Goal: Task Accomplishment & Management: Use online tool/utility

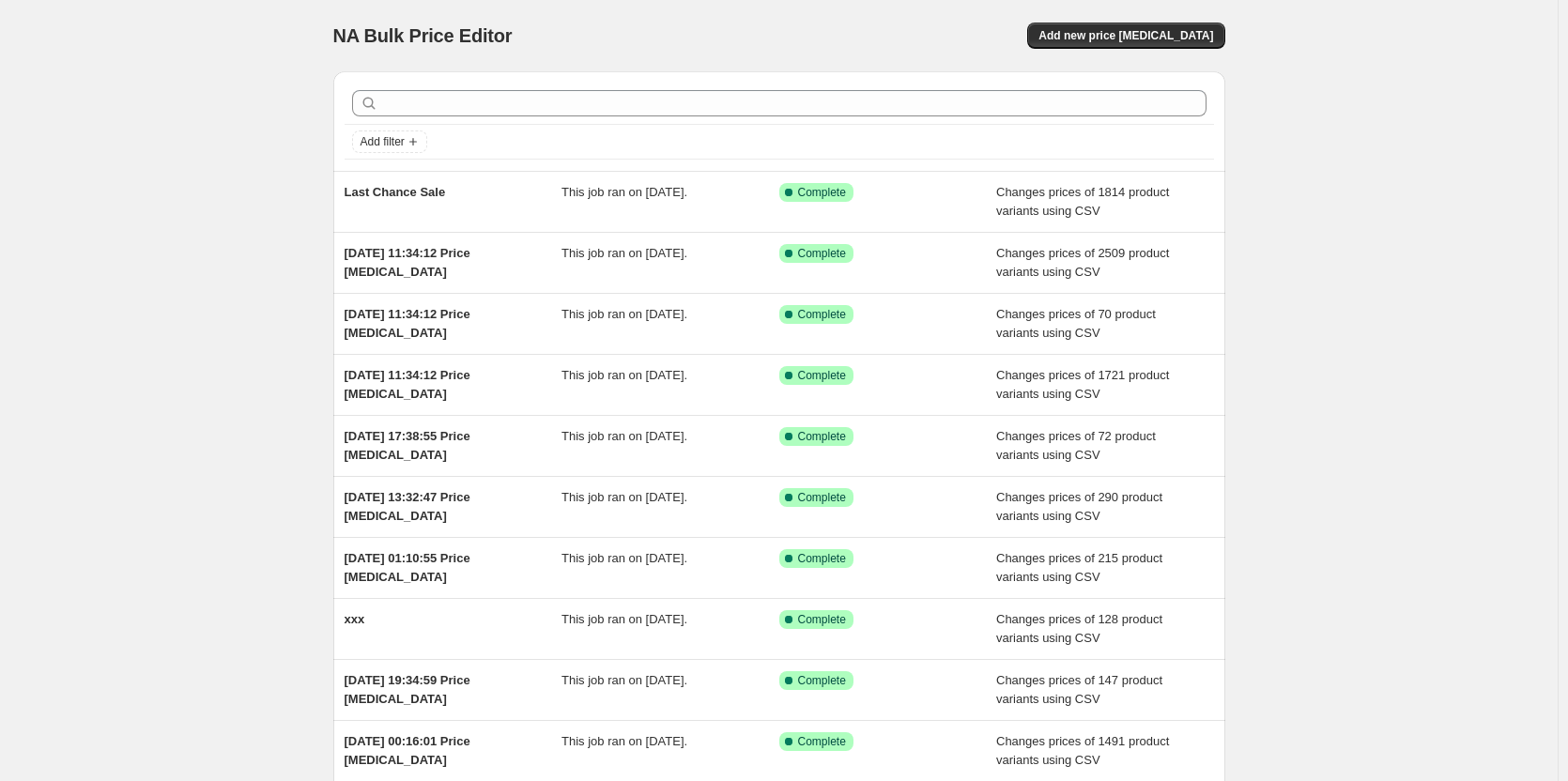
drag, startPoint x: 1168, startPoint y: 30, endPoint x: 1368, endPoint y: 148, distance: 232.2
click at [1368, 148] on div "NA Bulk Price Editor. This page is ready NA Bulk Price Editor Add new price [ME…" at bounding box center [779, 483] width 1557 height 967
click at [1131, 29] on button "Add new price [MEDICAL_DATA]" at bounding box center [1125, 36] width 197 height 27
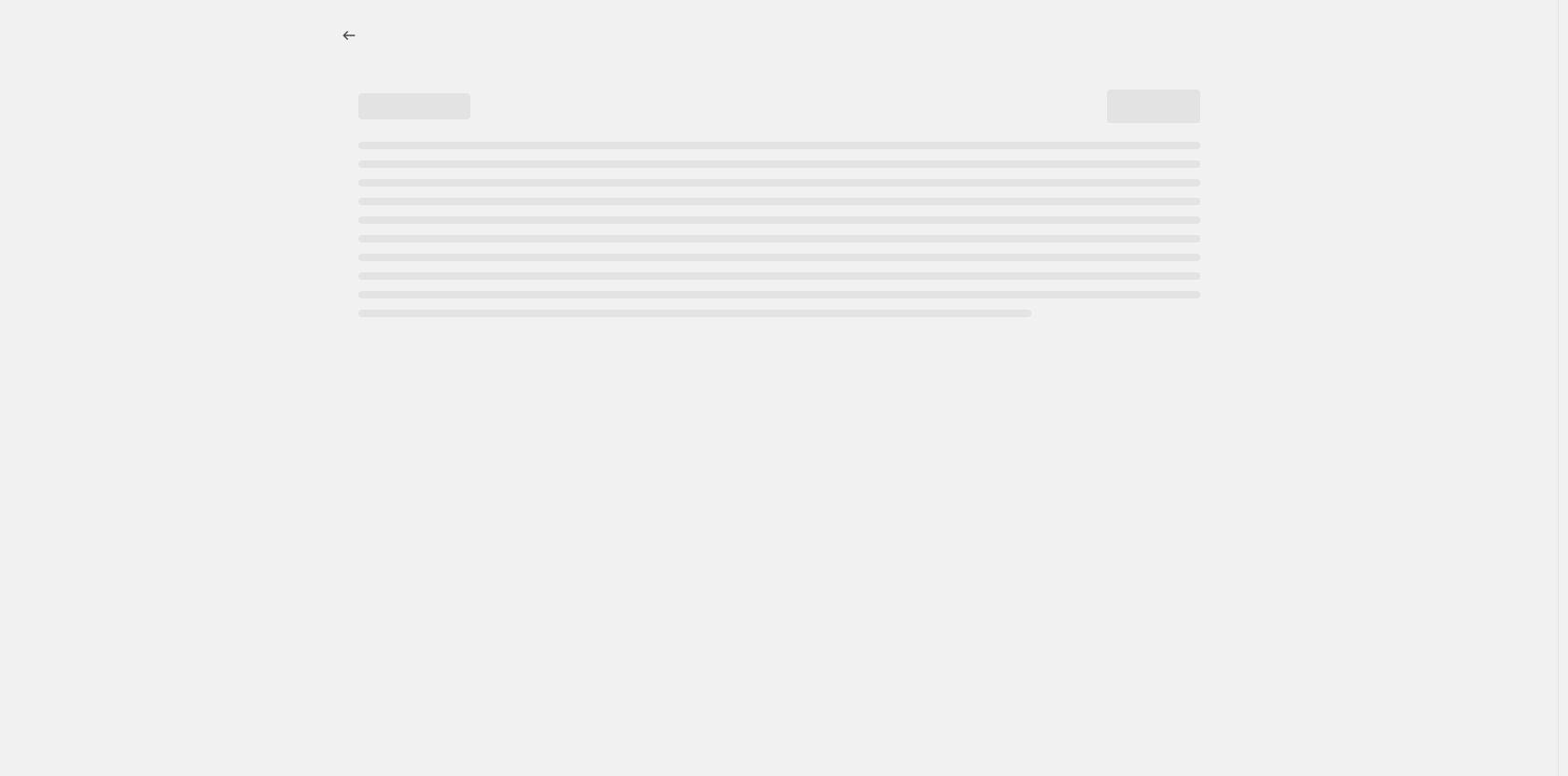
select select "percentage"
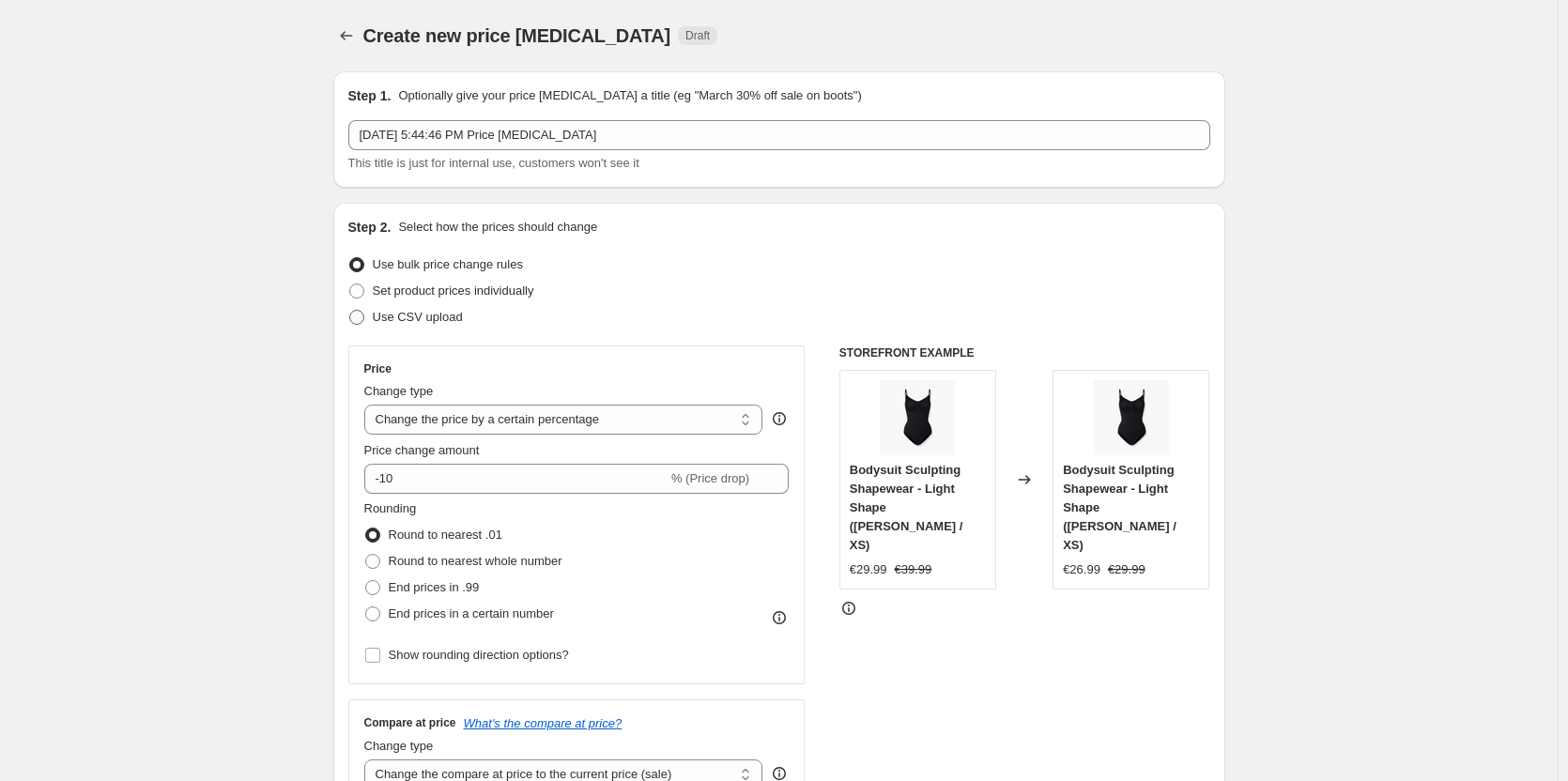
click at [446, 305] on label "Use CSV upload" at bounding box center [405, 318] width 114 height 27
click at [350, 310] on input "Use CSV upload" at bounding box center [349, 310] width 1 height 1
radio input "true"
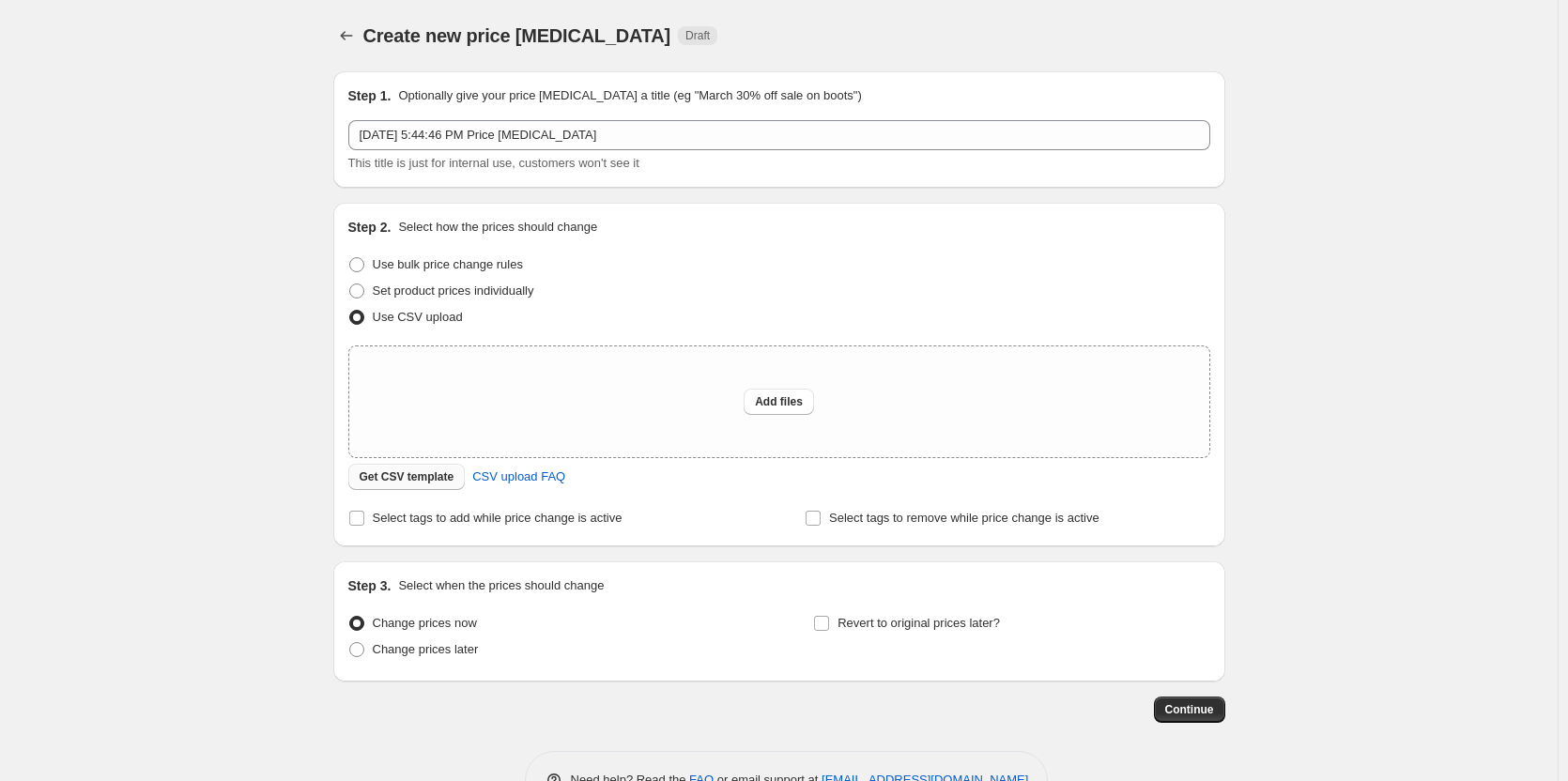
drag, startPoint x: 425, startPoint y: 493, endPoint x: 425, endPoint y: 476, distance: 17.0
click at [425, 481] on div "Step 2. Select how the prices should change Use bulk price change rules Set pro…" at bounding box center [779, 375] width 861 height 314
click at [420, 471] on span "Get CSV template" at bounding box center [407, 476] width 95 height 15
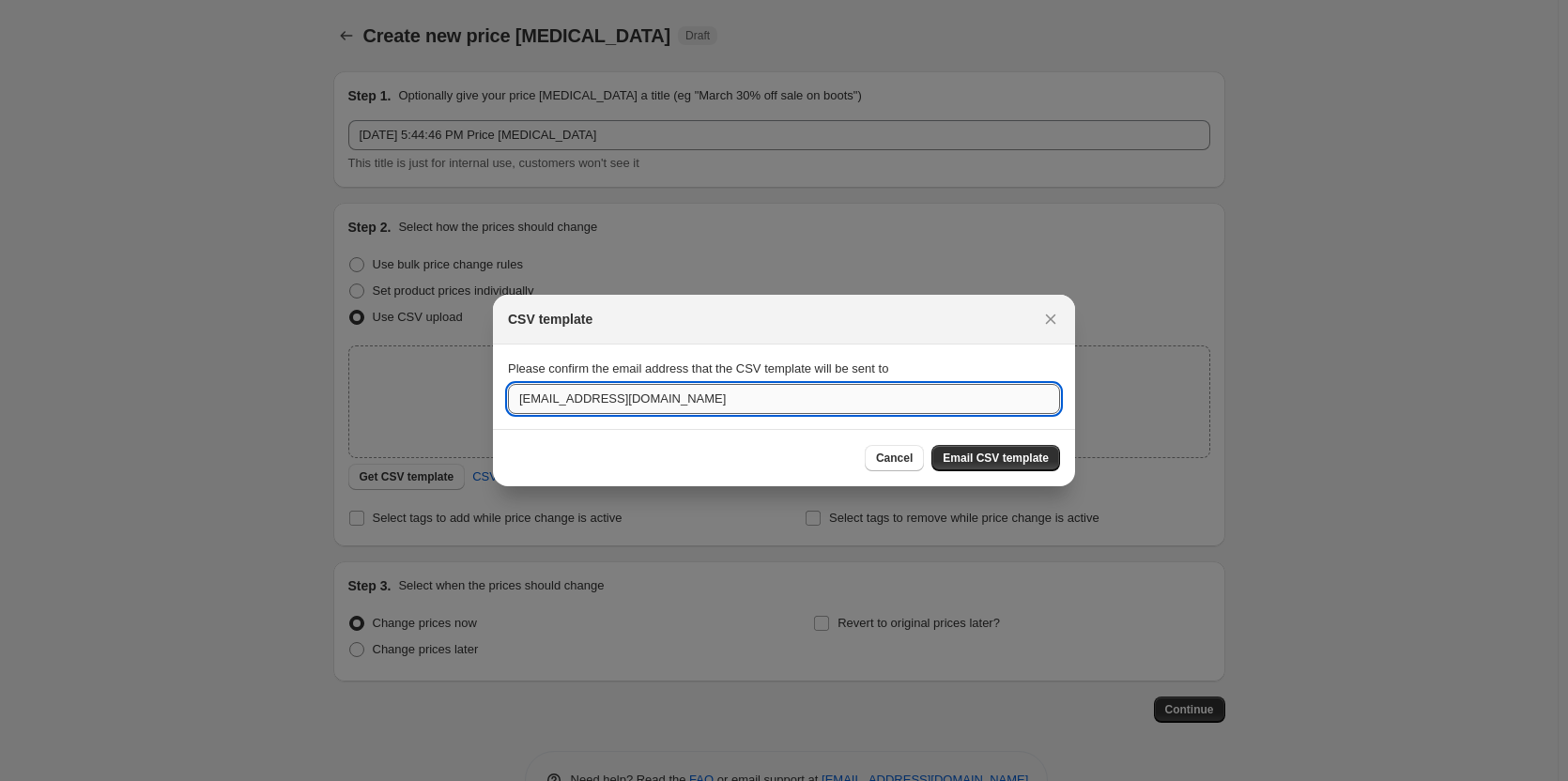
click at [745, 401] on input "[EMAIL_ADDRESS][DOMAIN_NAME]" at bounding box center [784, 399] width 552 height 30
type input "[EMAIL_ADDRESS][DOMAIN_NAME]"
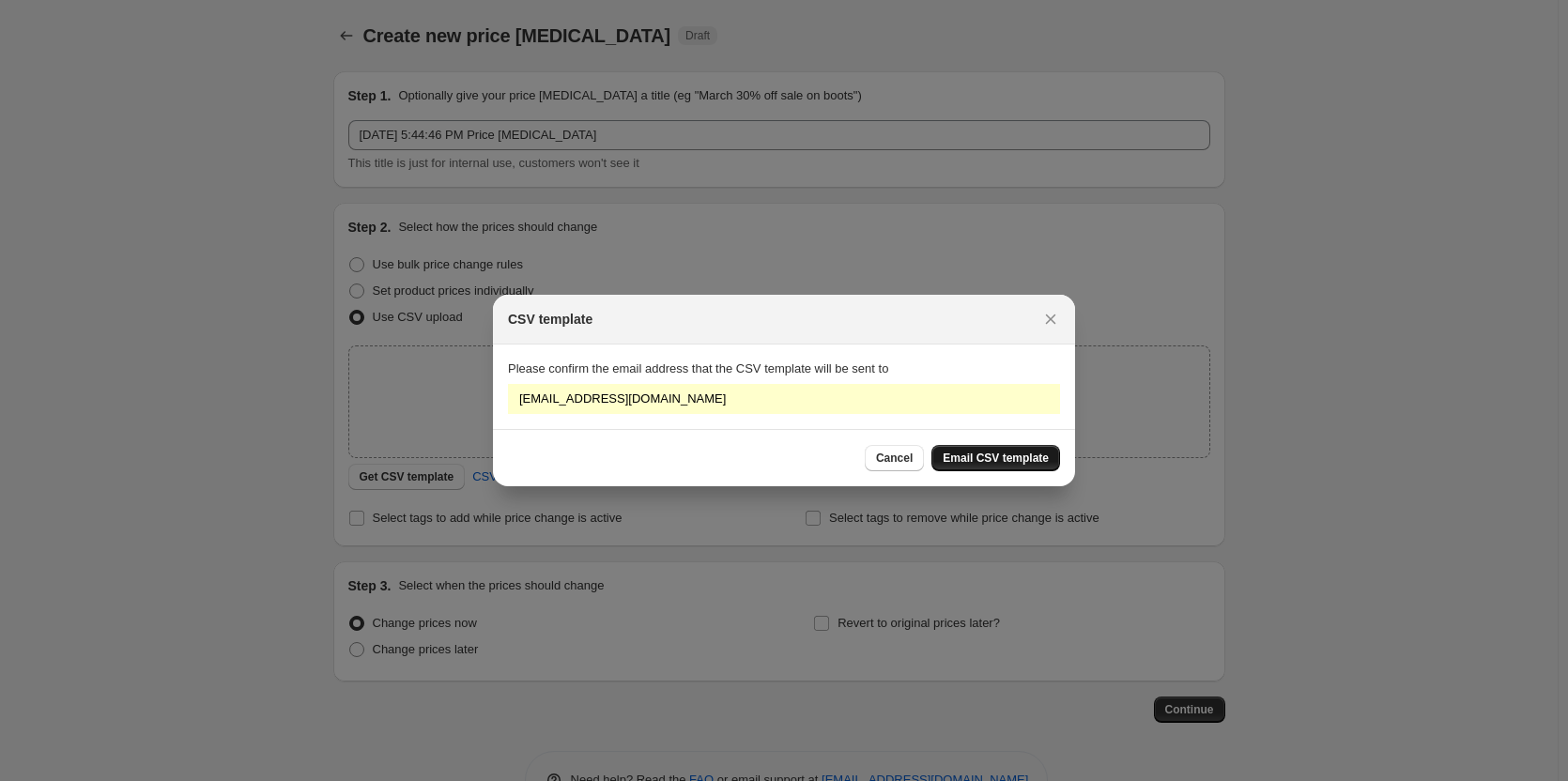
click at [1039, 453] on span "Email CSV template" at bounding box center [995, 458] width 106 height 15
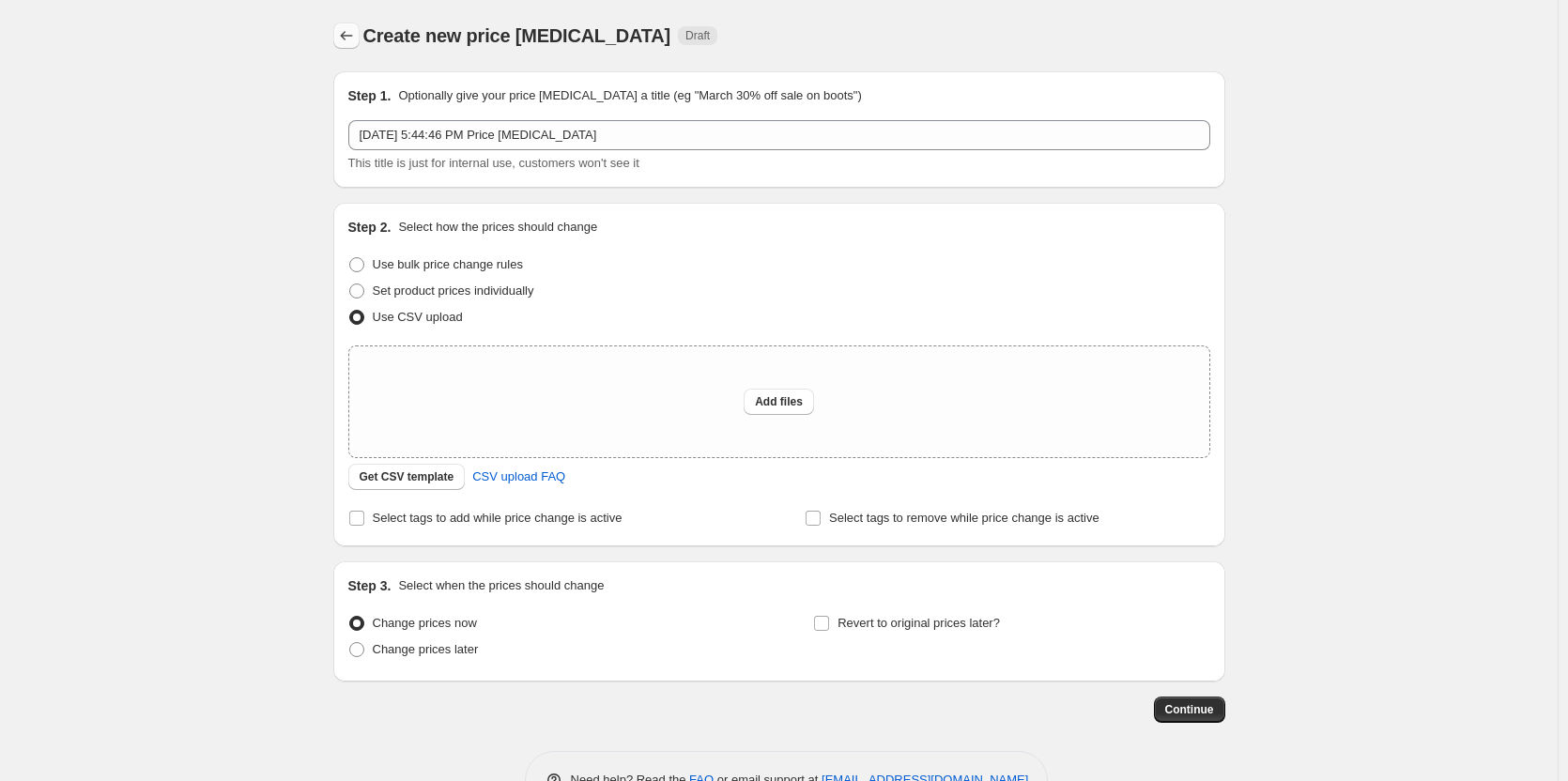
click at [358, 25] on button "Price change jobs" at bounding box center [346, 36] width 27 height 27
